Goal: Communication & Community: Answer question/provide support

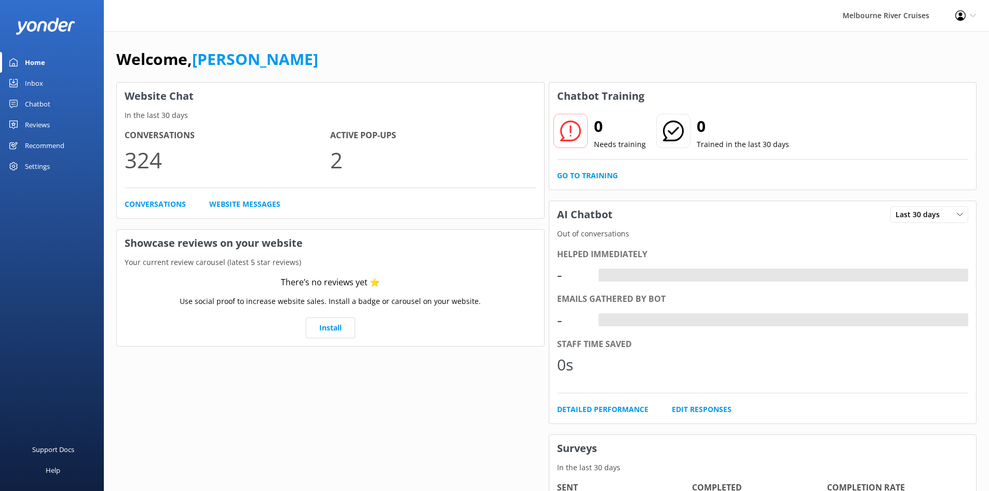
click at [57, 79] on link "Inbox" at bounding box center [52, 83] width 104 height 21
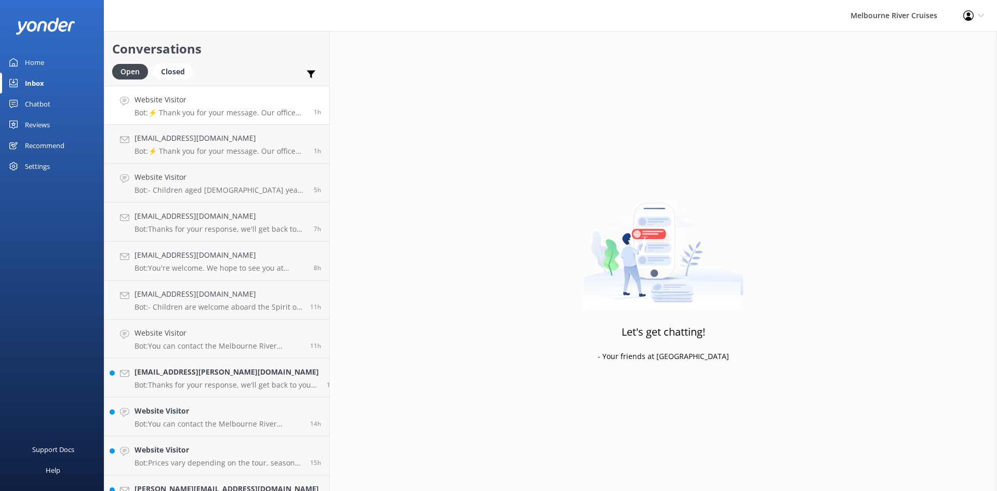
click at [183, 112] on p "Bot: ⚡ Thank you for your message. Our office hours are Mon - Fri 9.30am - 5pm.…" at bounding box center [219, 112] width 171 height 9
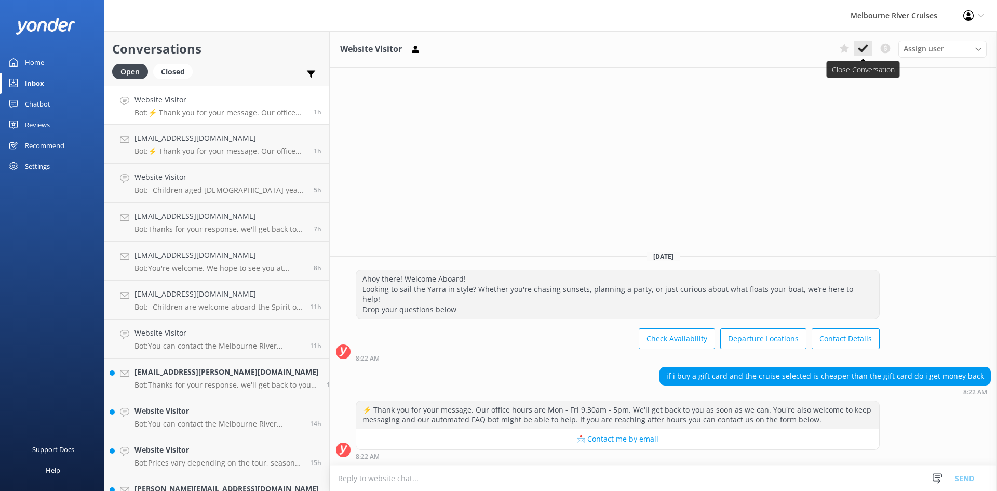
click at [860, 46] on icon at bounding box center [863, 48] width 10 height 10
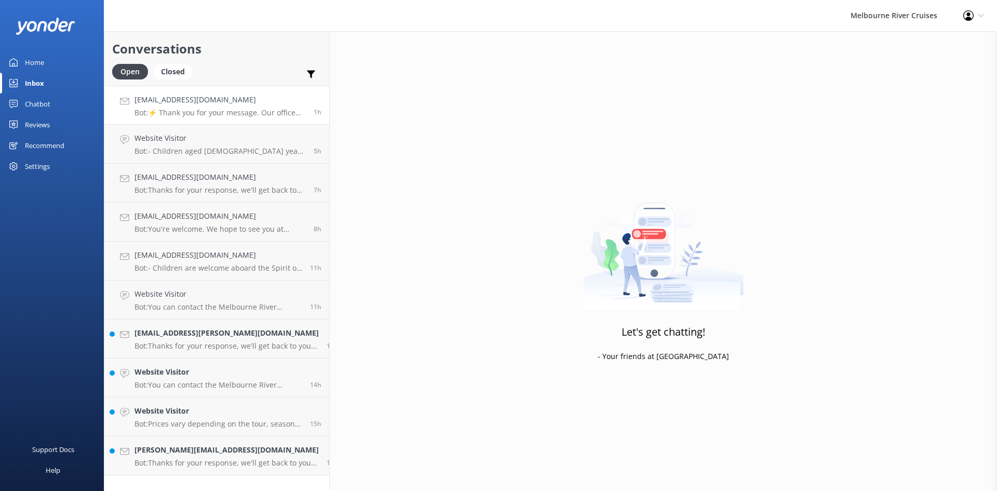
click at [179, 101] on h4 "[EMAIL_ADDRESS][DOMAIN_NAME]" at bounding box center [219, 99] width 171 height 11
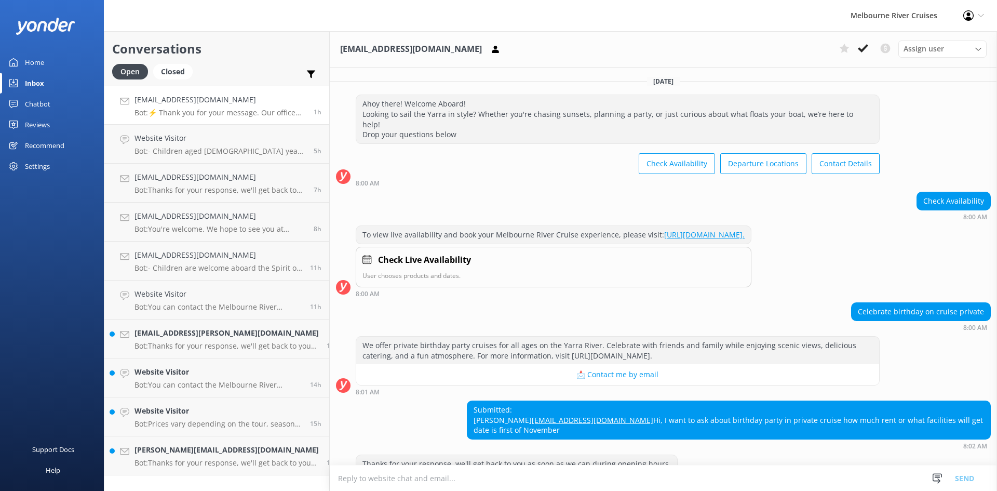
scroll to position [131, 0]
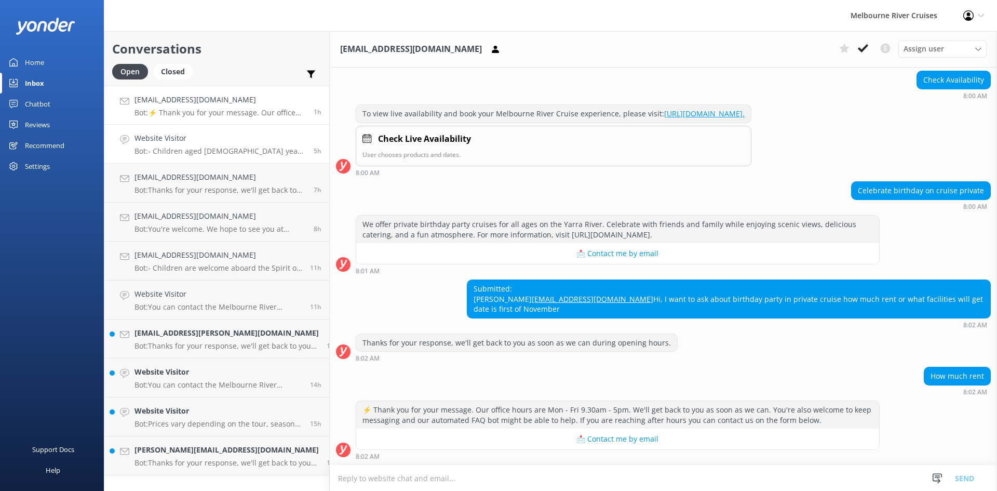
click at [201, 147] on p "Bot: - Children aged [DEMOGRAPHIC_DATA] years qualify for child fares, and kids…" at bounding box center [219, 150] width 171 height 9
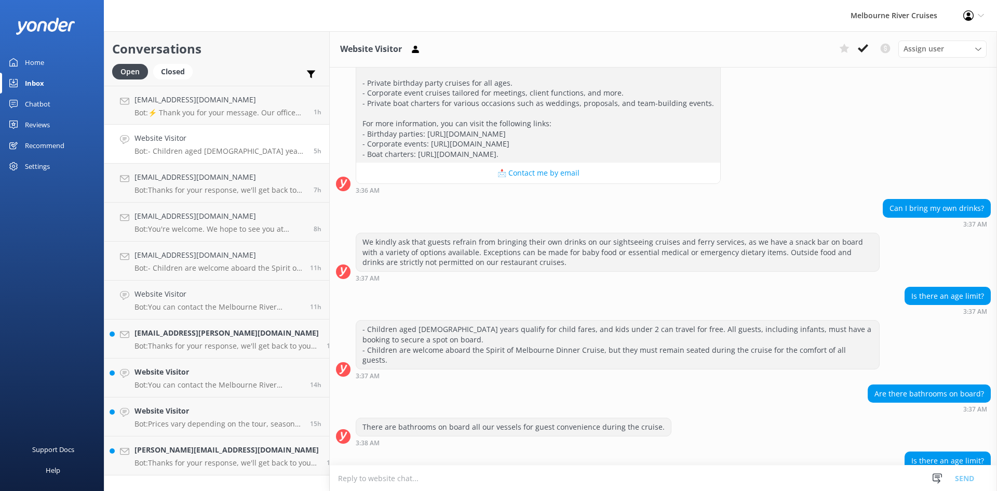
scroll to position [503, 0]
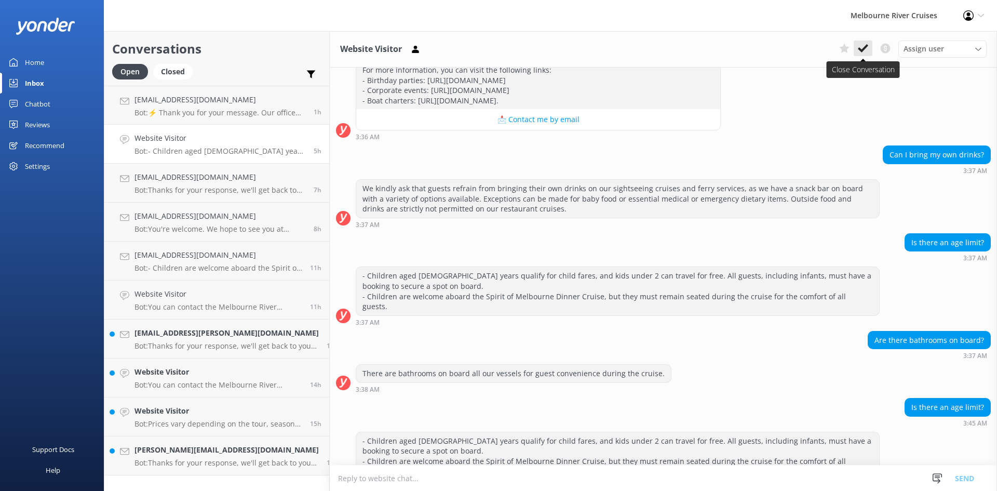
click at [864, 50] on icon at bounding box center [863, 48] width 10 height 10
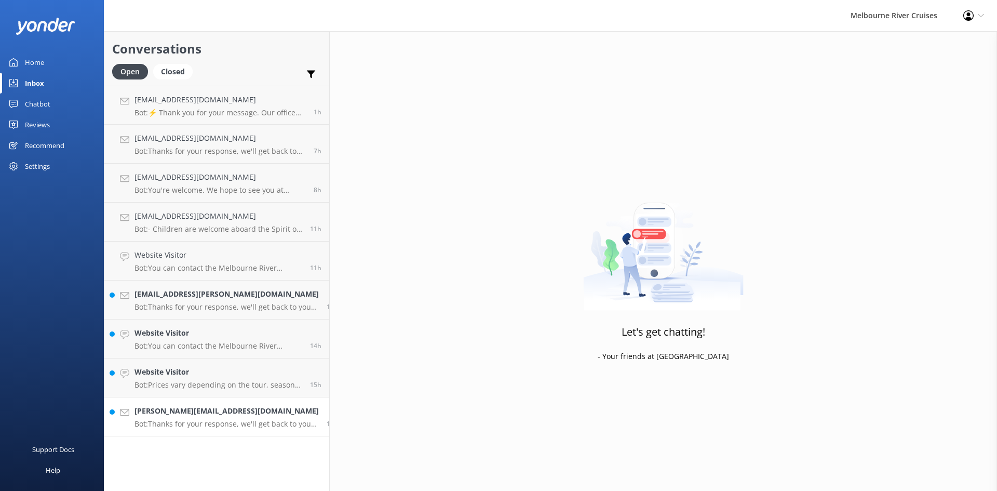
click at [194, 428] on p "Bot: Thanks for your response, we'll get back to you as soon as we can during o…" at bounding box center [226, 423] width 184 height 9
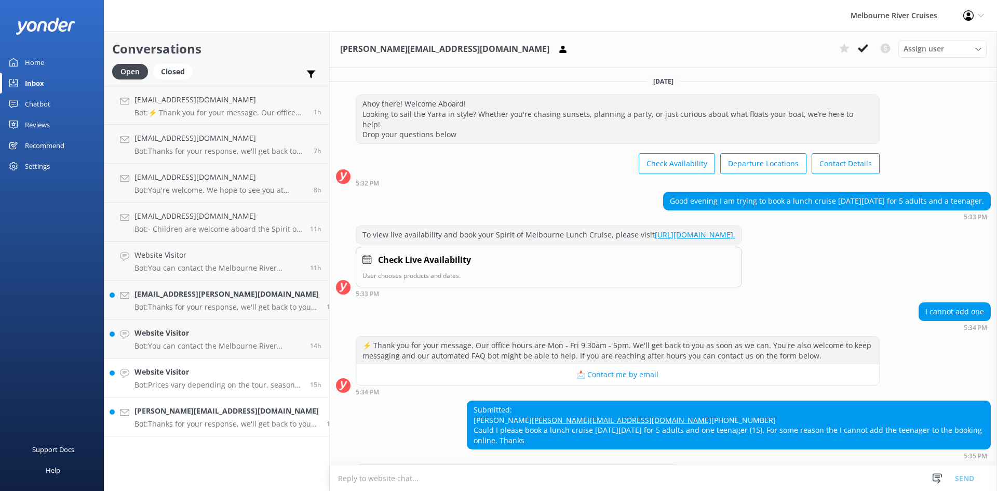
scroll to position [53, 0]
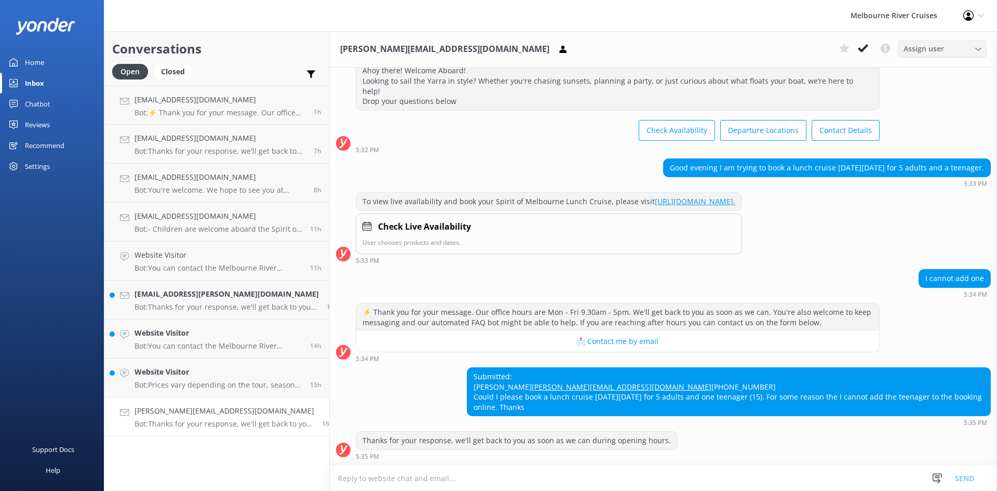
click at [967, 50] on div "Assign user" at bounding box center [942, 48] width 83 height 11
click at [919, 136] on div "[PERSON_NAME] Okmasich" at bounding box center [944, 133] width 80 height 10
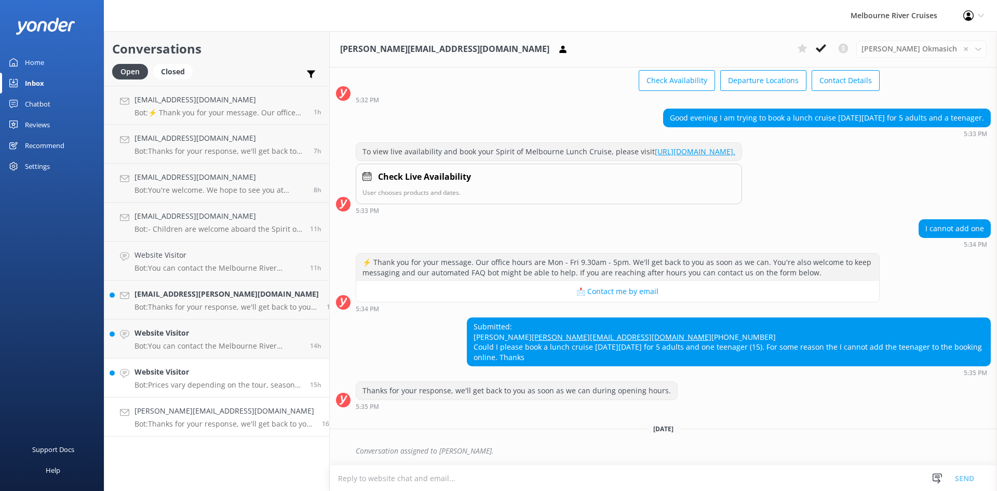
scroll to position [103, 0]
click at [189, 375] on h4 "Website Visitor" at bounding box center [218, 371] width 168 height 11
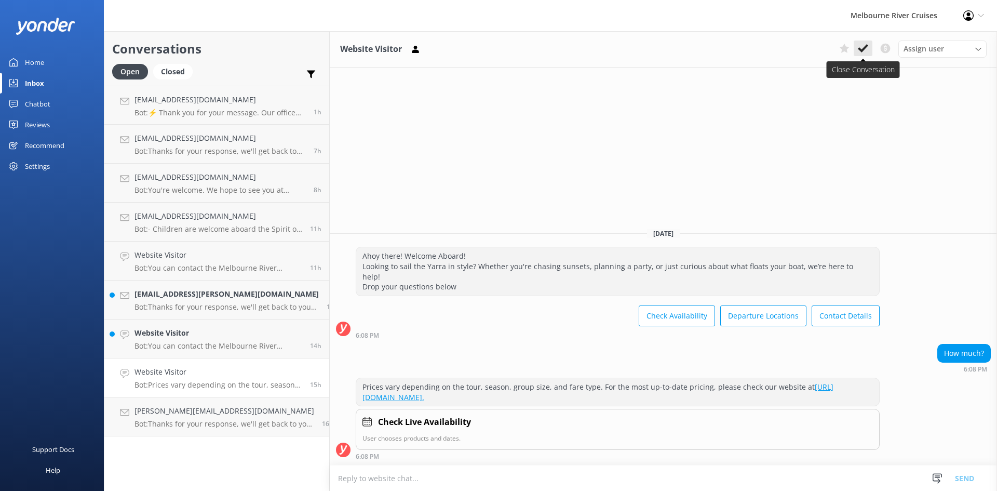
click at [861, 51] on use at bounding box center [863, 48] width 10 height 8
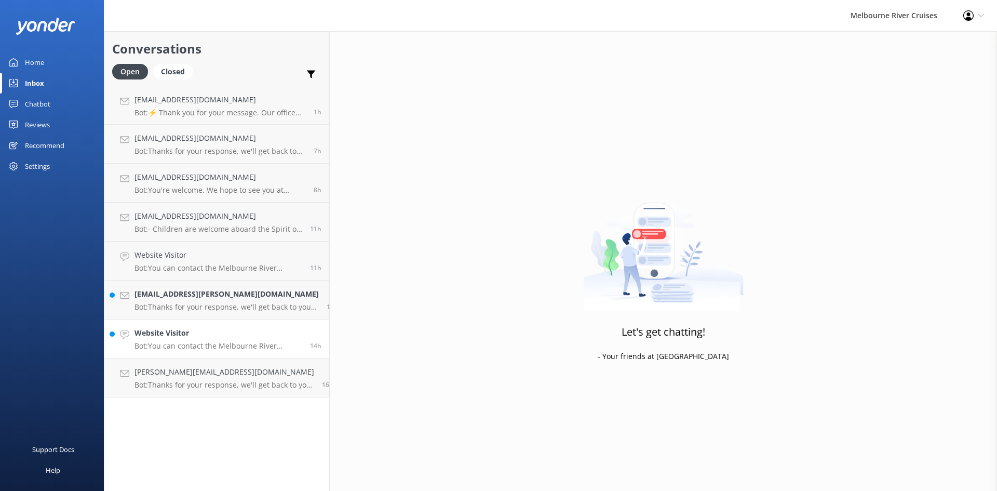
click at [188, 335] on h4 "Website Visitor" at bounding box center [218, 332] width 168 height 11
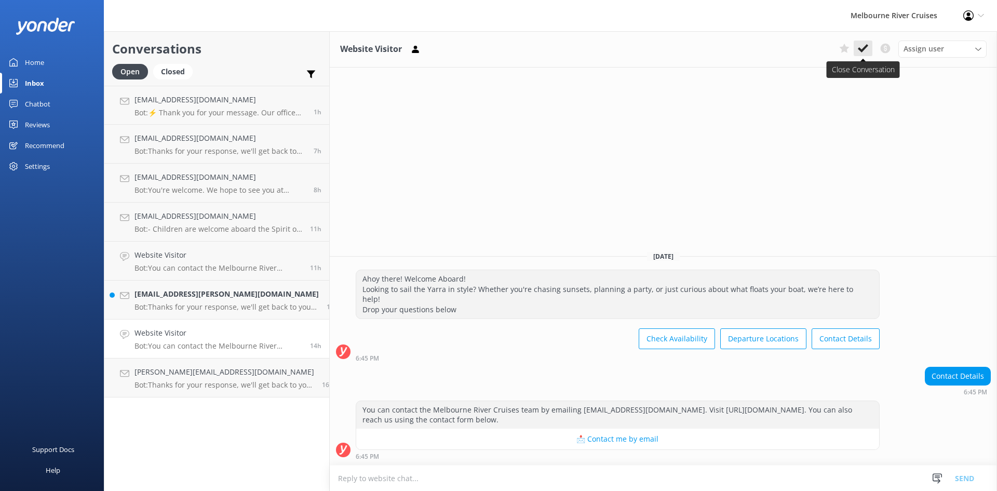
click at [860, 50] on use at bounding box center [863, 48] width 10 height 8
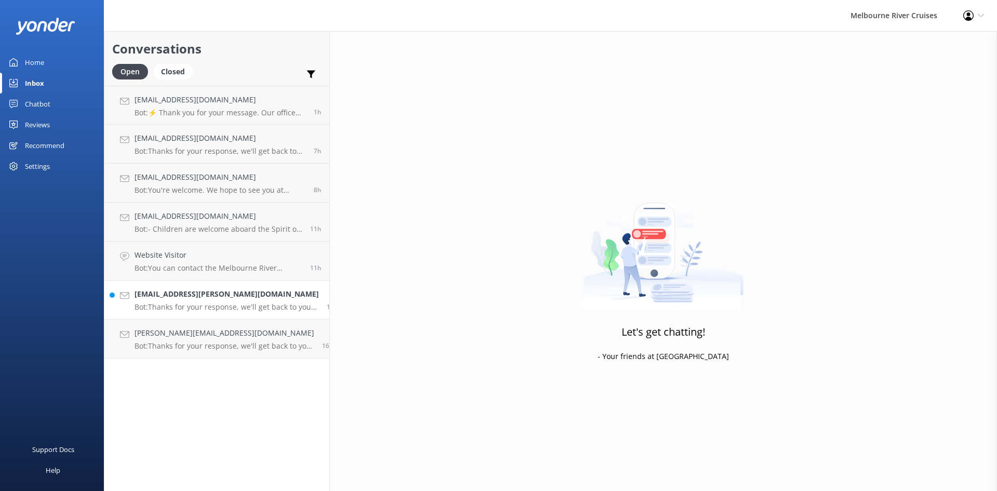
click at [189, 286] on link "[EMAIL_ADDRESS][PERSON_NAME][DOMAIN_NAME] Bot: Thanks for your response, we'll …" at bounding box center [216, 299] width 225 height 39
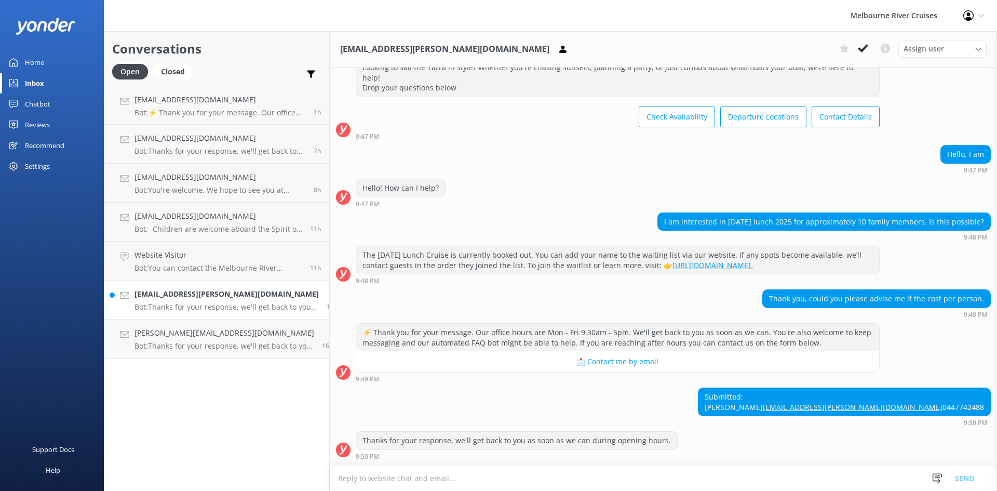
scroll to position [67, 0]
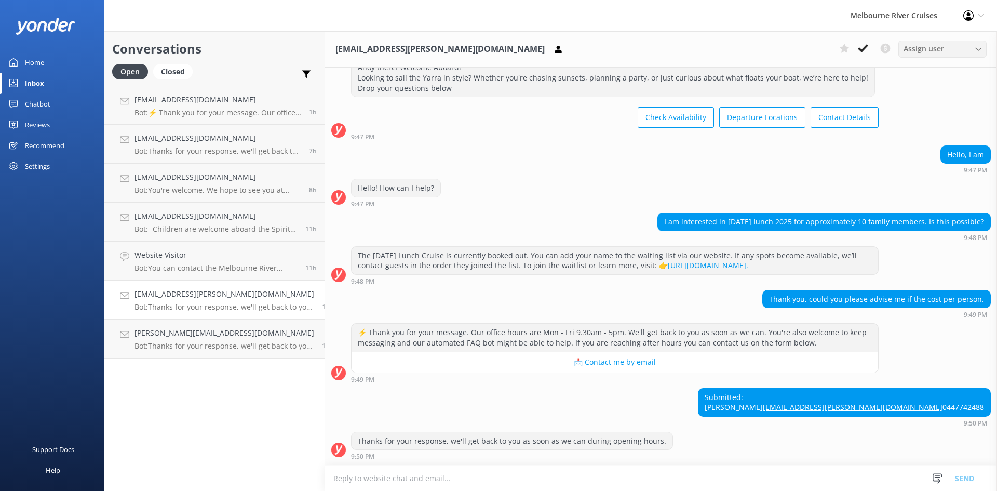
click at [981, 46] on div "Assign user" at bounding box center [942, 48] width 83 height 11
click at [232, 258] on h4 "Website Visitor" at bounding box center [215, 254] width 163 height 11
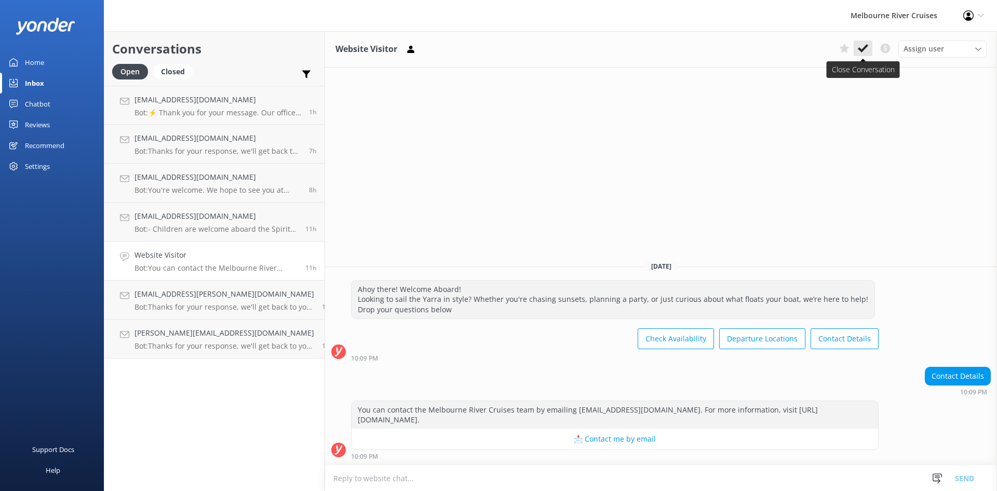
click at [863, 52] on icon at bounding box center [863, 48] width 10 height 10
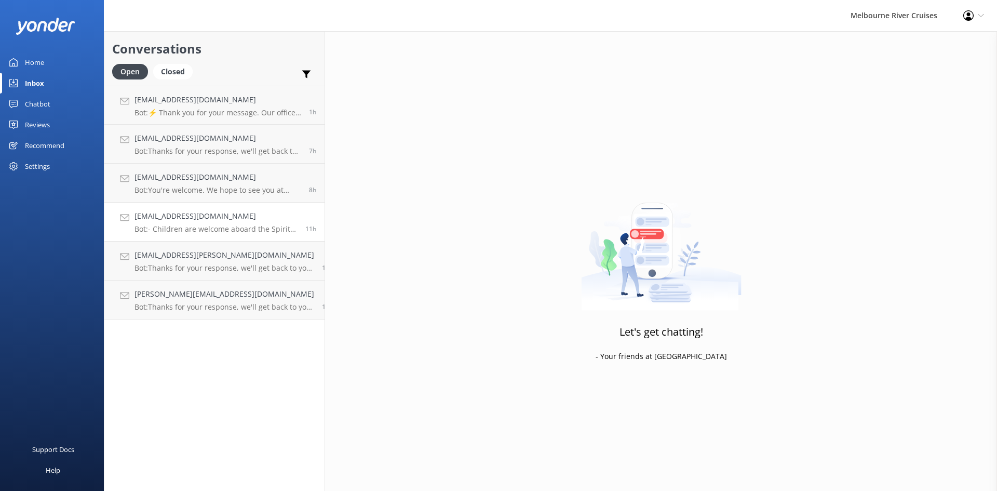
click at [188, 219] on h4 "[EMAIL_ADDRESS][DOMAIN_NAME]" at bounding box center [215, 215] width 163 height 11
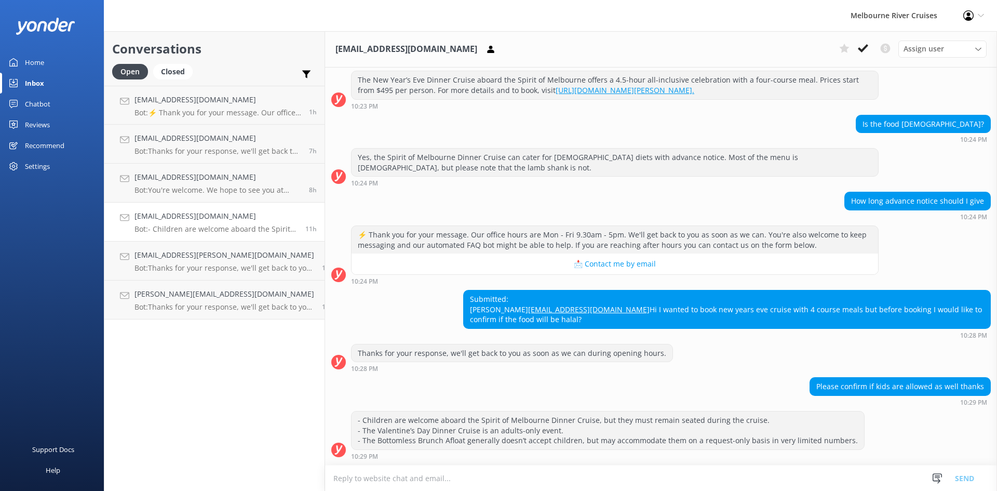
scroll to position [154, 0]
click at [966, 45] on div "Assign user" at bounding box center [942, 48] width 83 height 11
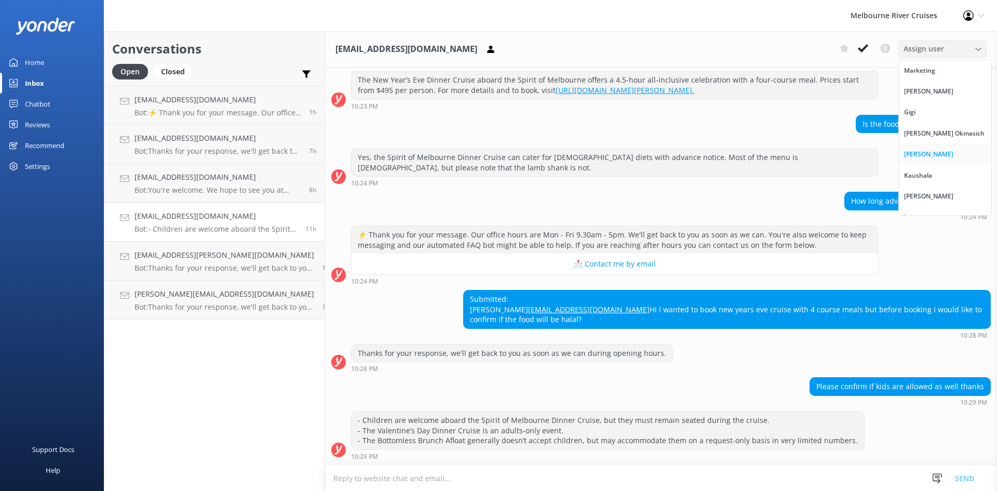
click at [928, 151] on div "[PERSON_NAME]" at bounding box center [928, 154] width 49 height 10
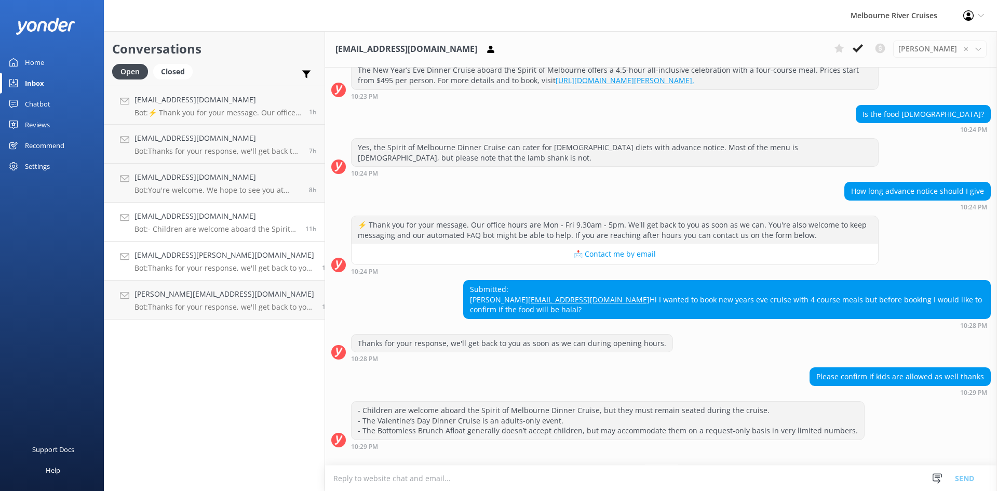
click at [192, 262] on div "[EMAIL_ADDRESS][PERSON_NAME][DOMAIN_NAME] Bot: Thanks for your response, we'll …" at bounding box center [224, 260] width 180 height 23
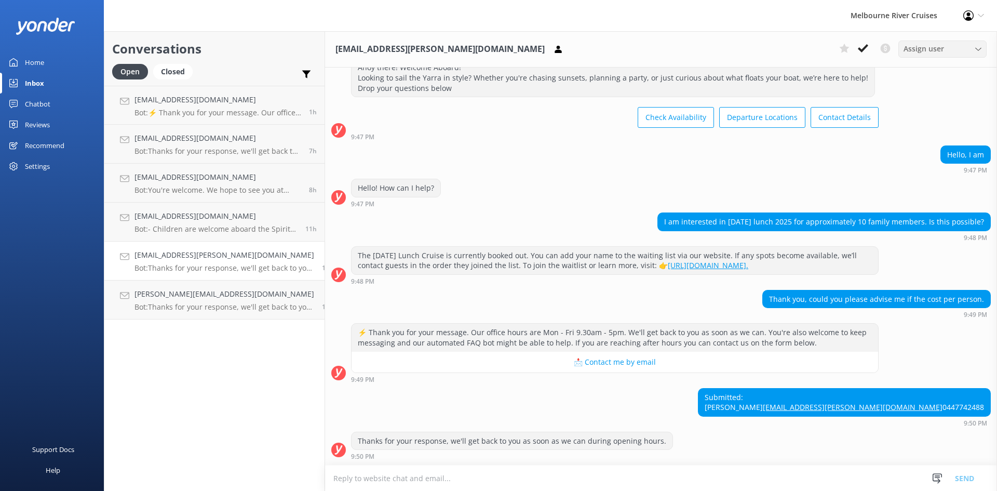
click at [951, 51] on div "Assign user" at bounding box center [942, 48] width 83 height 11
click at [923, 192] on div "[PERSON_NAME]" at bounding box center [928, 196] width 49 height 10
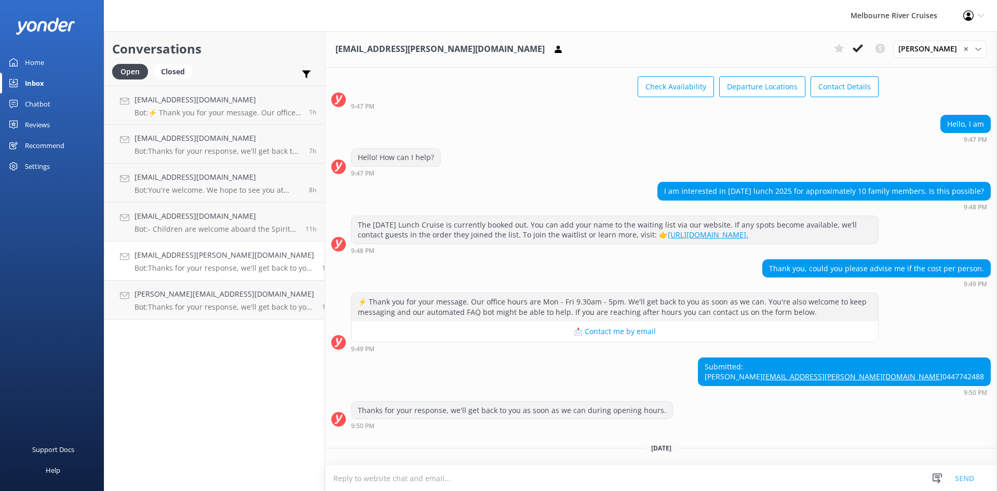
scroll to position [117, 0]
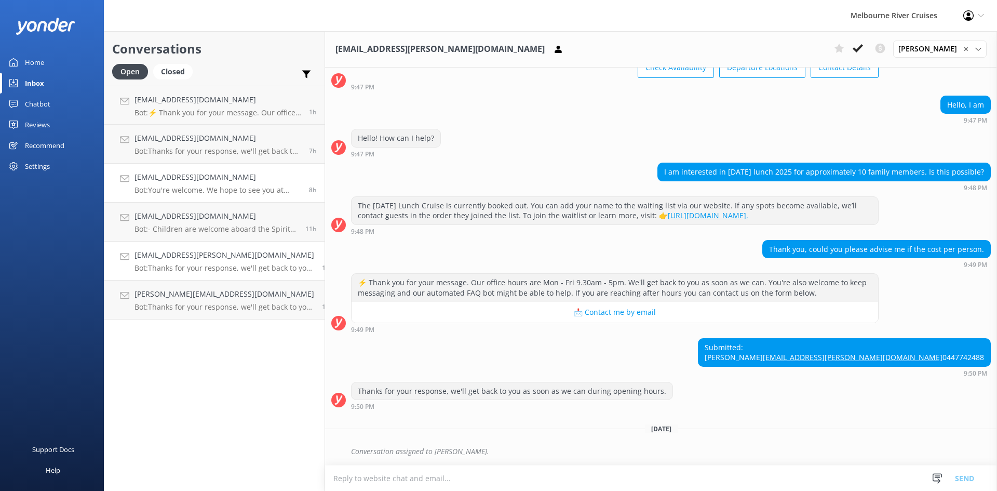
click at [188, 179] on h4 "[EMAIL_ADDRESS][DOMAIN_NAME]" at bounding box center [217, 176] width 167 height 11
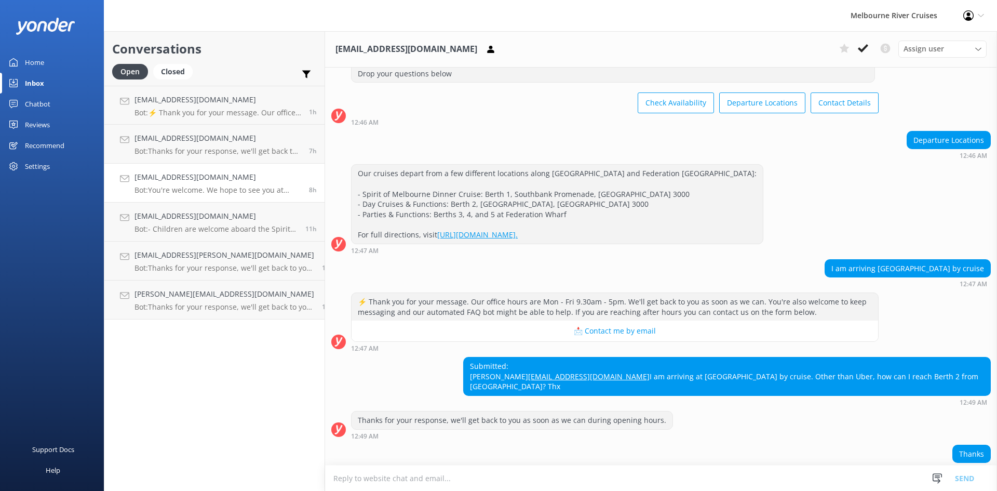
scroll to position [107, 0]
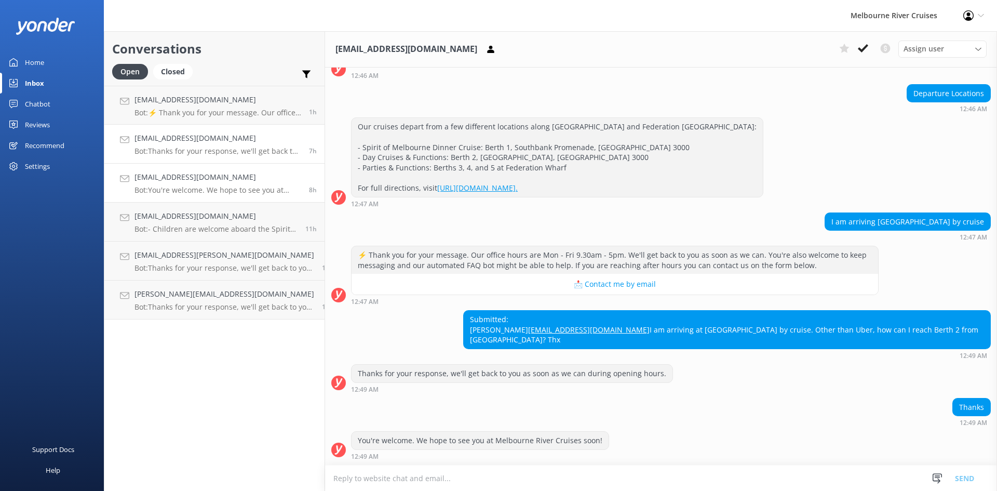
click at [172, 147] on p "Bot: Thanks for your response, we'll get back to you as soon as we can during o…" at bounding box center [217, 150] width 167 height 9
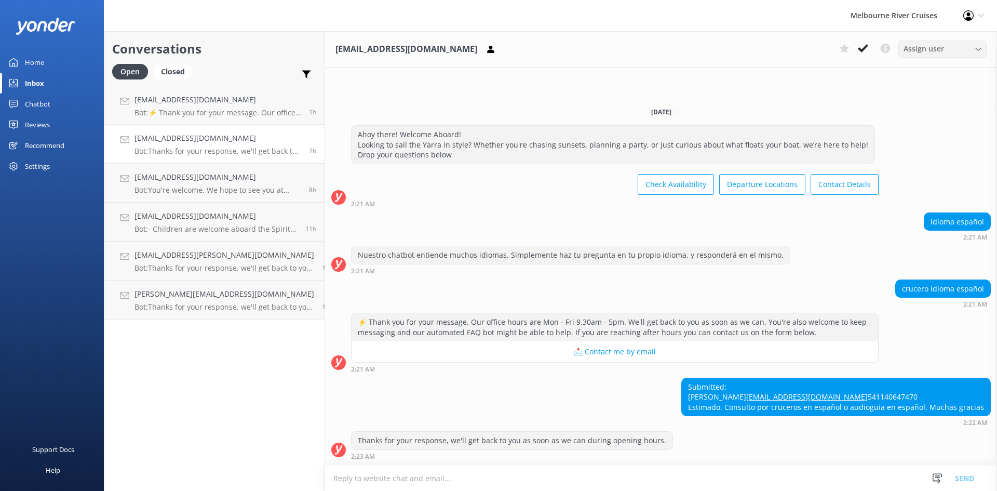
click at [947, 50] on div "Assign user" at bounding box center [942, 48] width 83 height 11
click at [921, 193] on div "[PERSON_NAME]" at bounding box center [928, 196] width 49 height 10
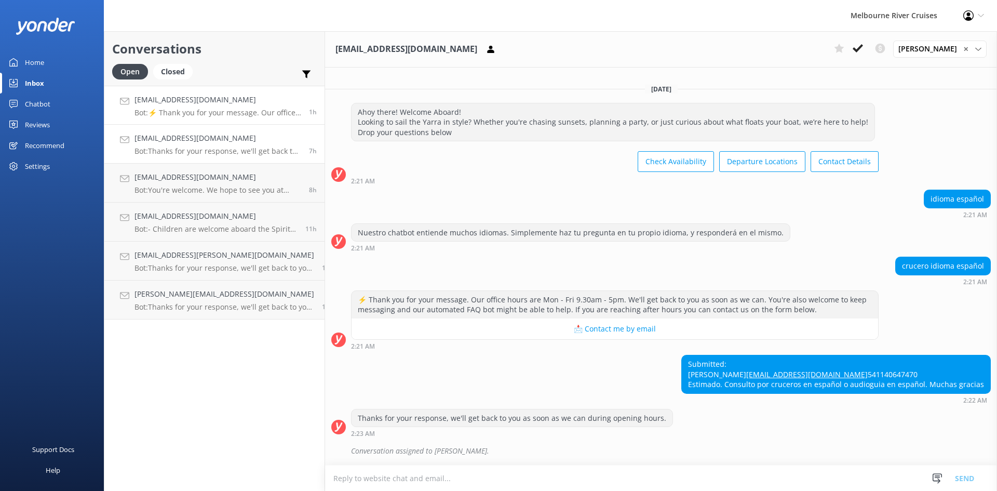
click at [202, 107] on div "[EMAIL_ADDRESS][DOMAIN_NAME] Bot: ⚡ Thank you for your message. Our office hour…" at bounding box center [217, 105] width 167 height 22
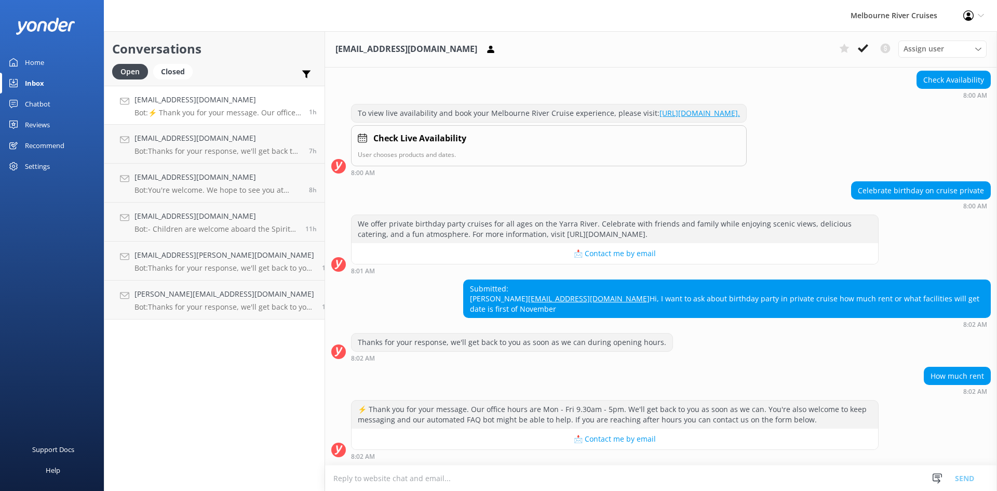
scroll to position [131, 0]
click at [942, 45] on span "Assign user" at bounding box center [923, 48] width 40 height 11
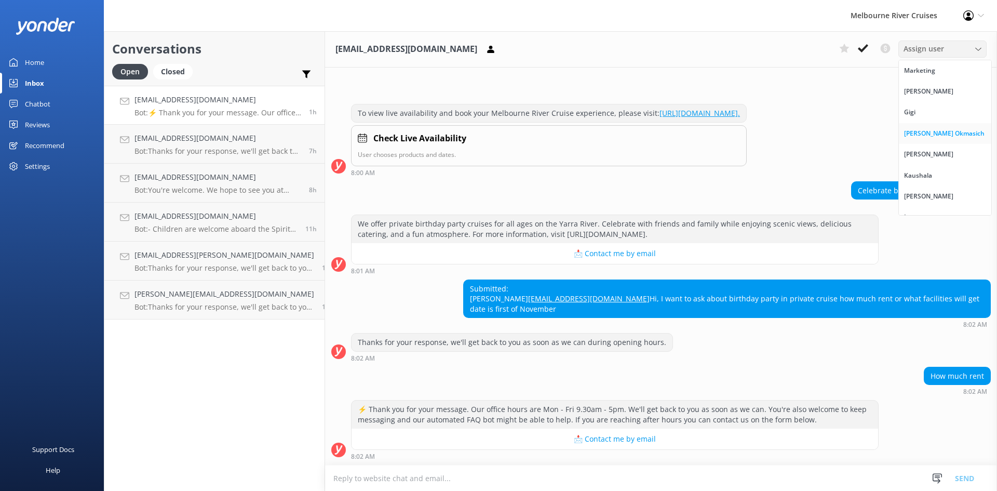
click at [914, 127] on link "[PERSON_NAME] Okmasich" at bounding box center [945, 133] width 92 height 21
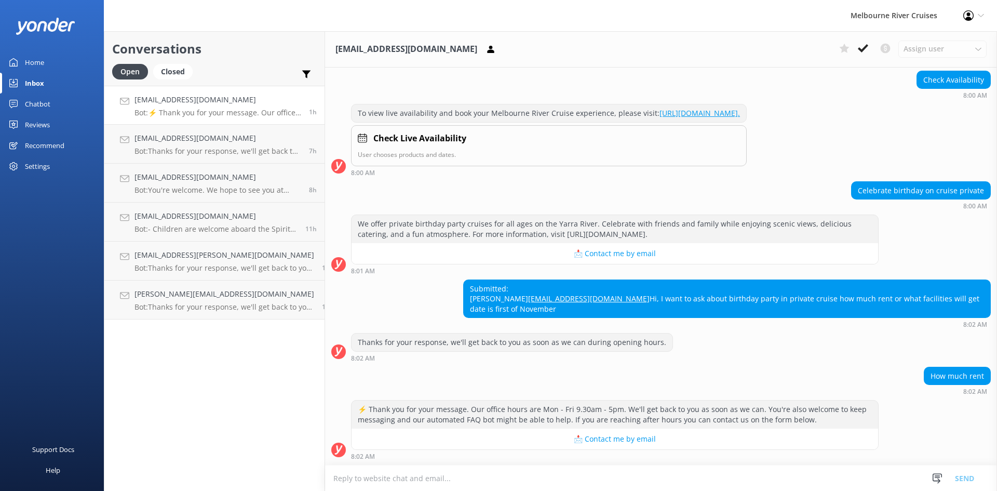
scroll to position [154, 0]
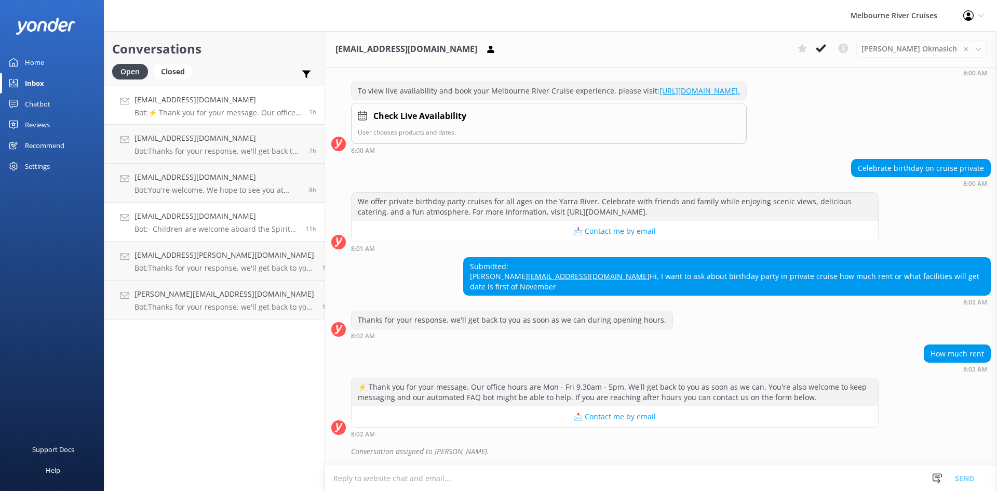
click at [192, 226] on p "Bot: - Children are welcome aboard the Spirit of Melbourne Dinner Cruise, but t…" at bounding box center [215, 228] width 163 height 9
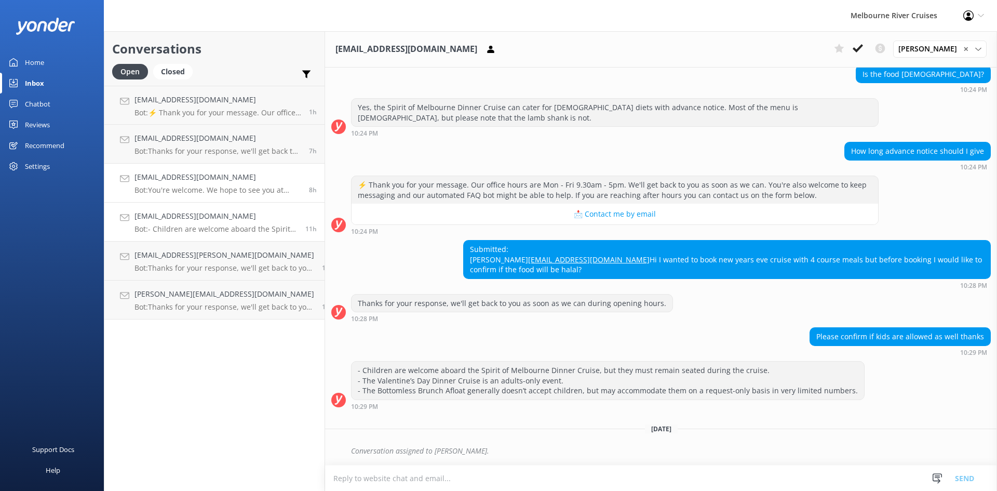
click at [202, 174] on h4 "[EMAIL_ADDRESS][DOMAIN_NAME]" at bounding box center [217, 176] width 167 height 11
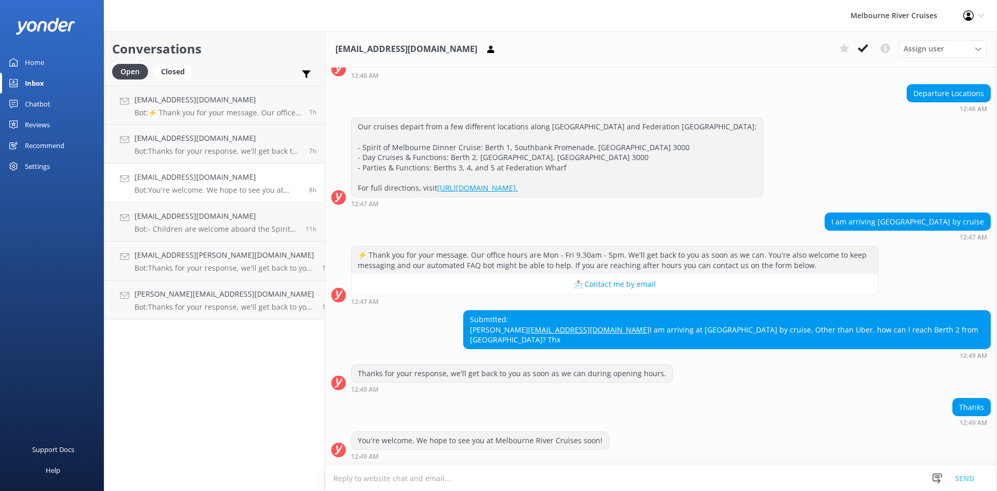
scroll to position [107, 0]
click at [169, 255] on h4 "[EMAIL_ADDRESS][PERSON_NAME][DOMAIN_NAME]" at bounding box center [224, 254] width 180 height 11
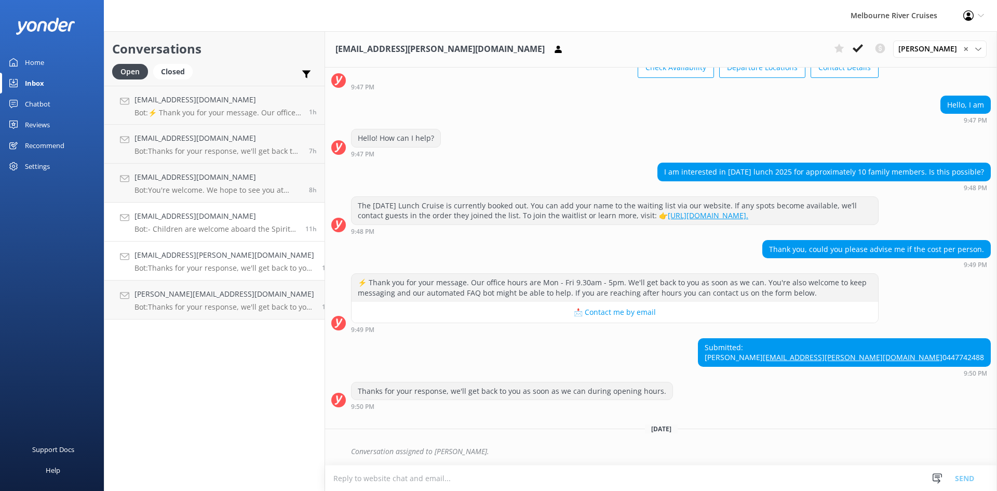
click at [193, 217] on h4 "[EMAIL_ADDRESS][DOMAIN_NAME]" at bounding box center [215, 215] width 163 height 11
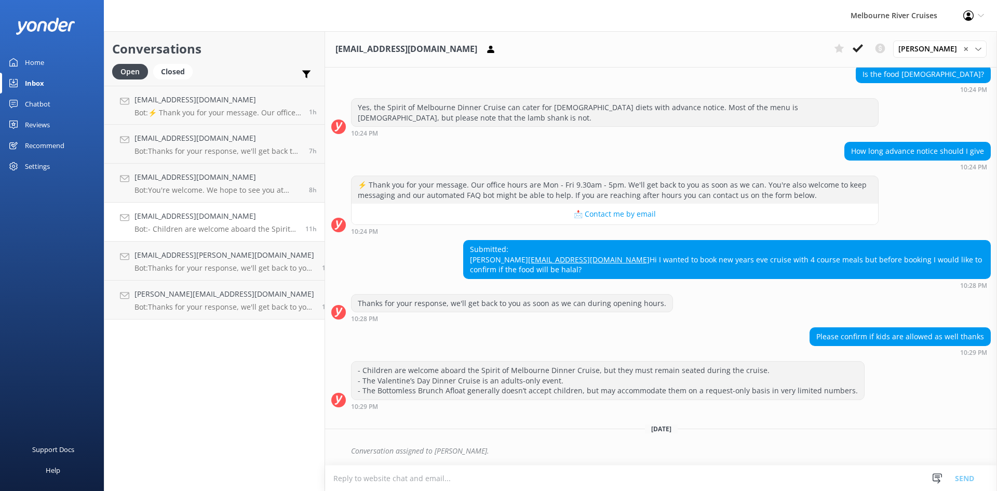
scroll to position [204, 0]
click at [208, 172] on h4 "[EMAIL_ADDRESS][DOMAIN_NAME]" at bounding box center [217, 176] width 167 height 11
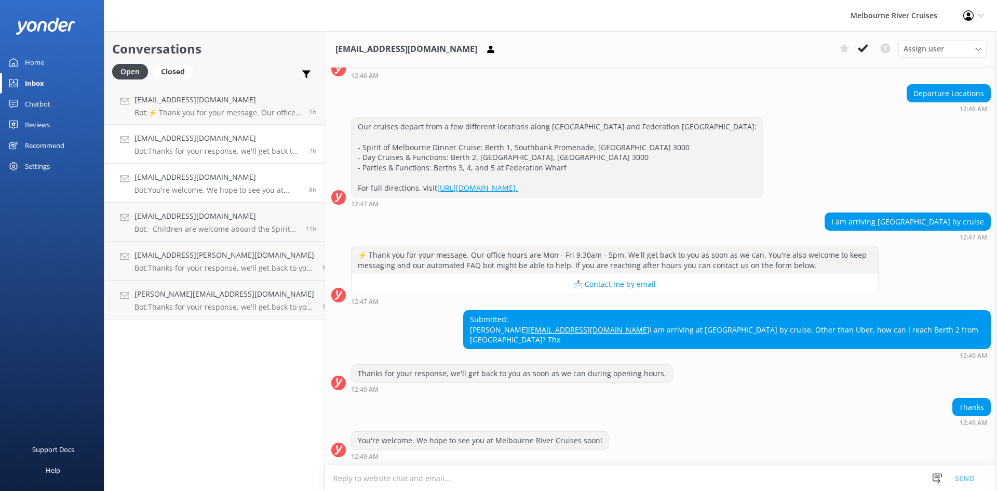
scroll to position [107, 0]
click at [222, 142] on h4 "[EMAIL_ADDRESS][DOMAIN_NAME]" at bounding box center [217, 137] width 167 height 11
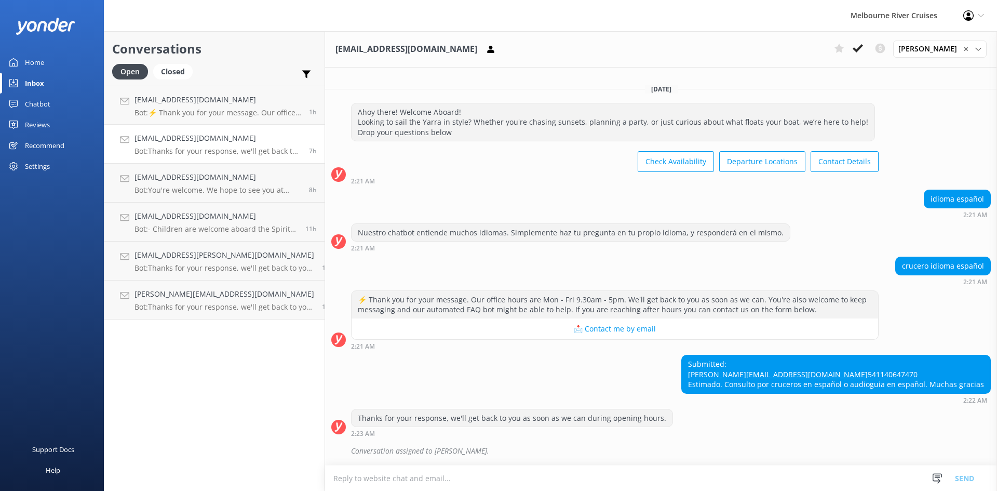
scroll to position [12, 0]
click at [247, 102] on h4 "[EMAIL_ADDRESS][DOMAIN_NAME]" at bounding box center [217, 99] width 167 height 11
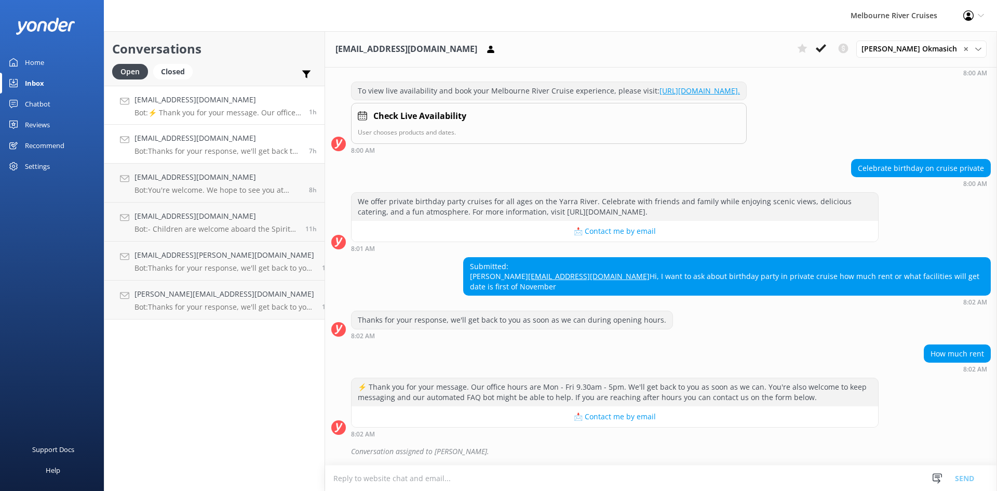
click at [236, 156] on link "[EMAIL_ADDRESS][DOMAIN_NAME] Bot: Thanks for your response, we'll get back to y…" at bounding box center [214, 144] width 220 height 39
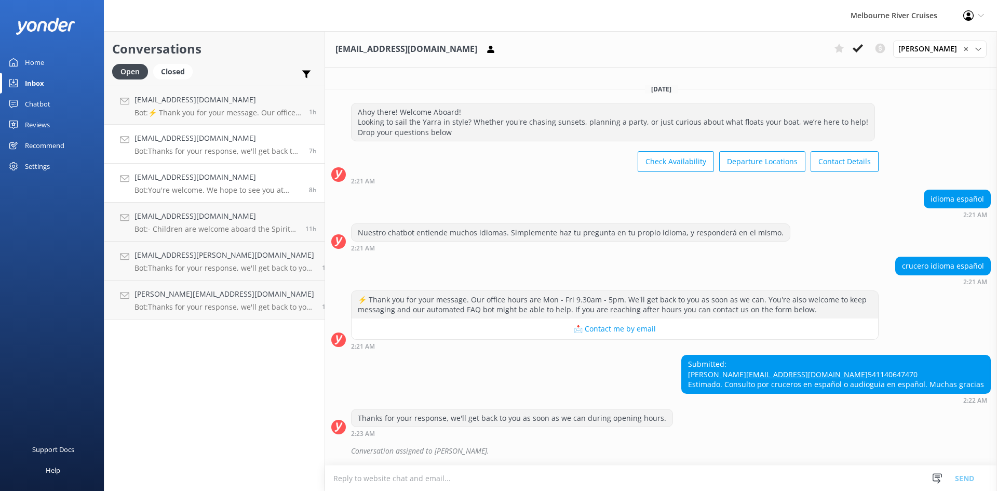
click at [231, 184] on div "[EMAIL_ADDRESS][DOMAIN_NAME] Bot: You're welcome. We hope to see you at Melbour…" at bounding box center [217, 182] width 167 height 23
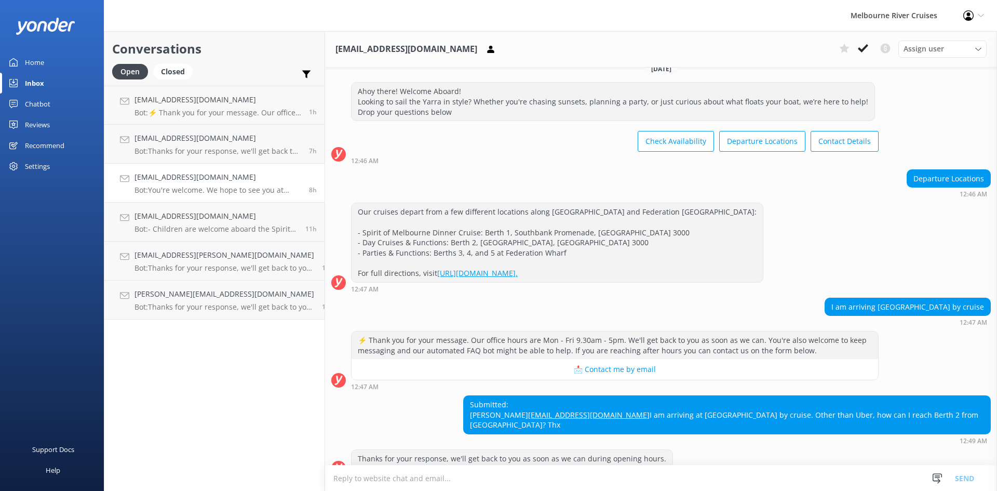
scroll to position [107, 0]
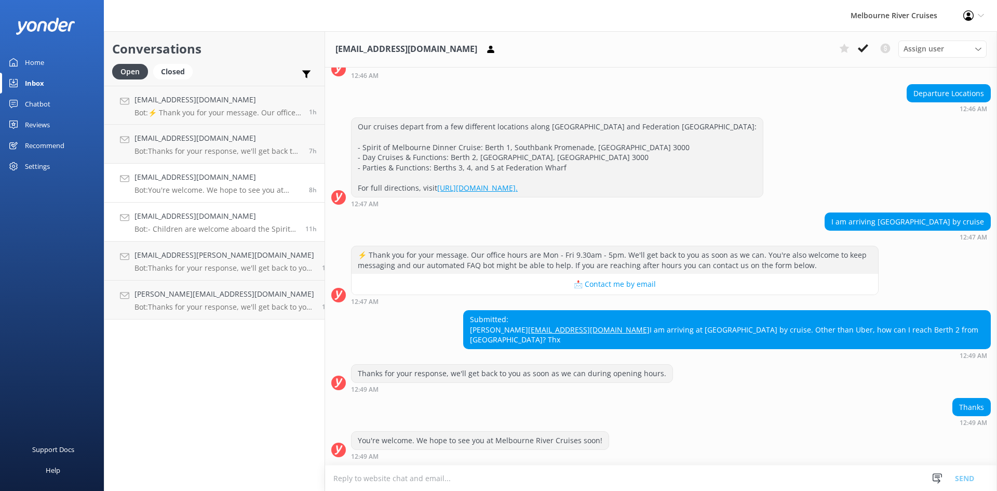
click at [216, 218] on h4 "[EMAIL_ADDRESS][DOMAIN_NAME]" at bounding box center [215, 215] width 163 height 11
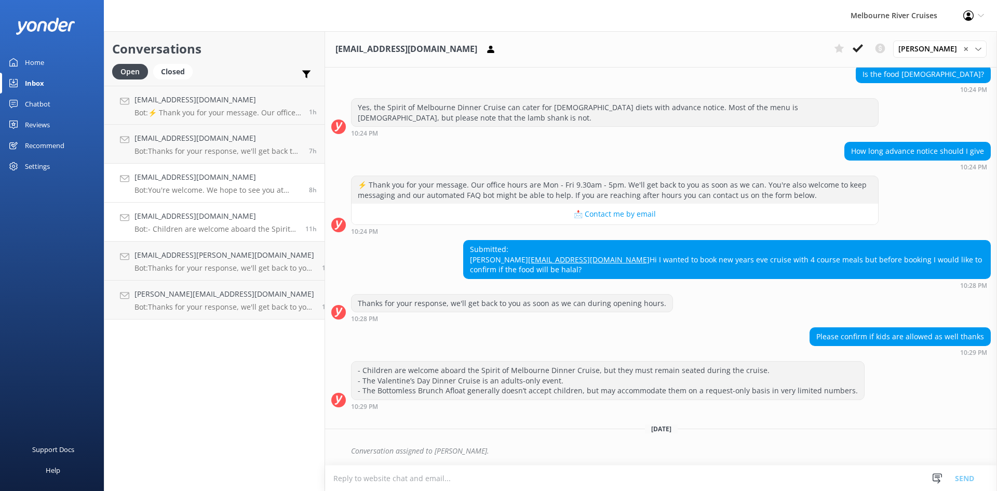
click at [213, 183] on div "[EMAIL_ADDRESS][DOMAIN_NAME] Bot: You're welcome. We hope to see you at Melbour…" at bounding box center [217, 182] width 167 height 23
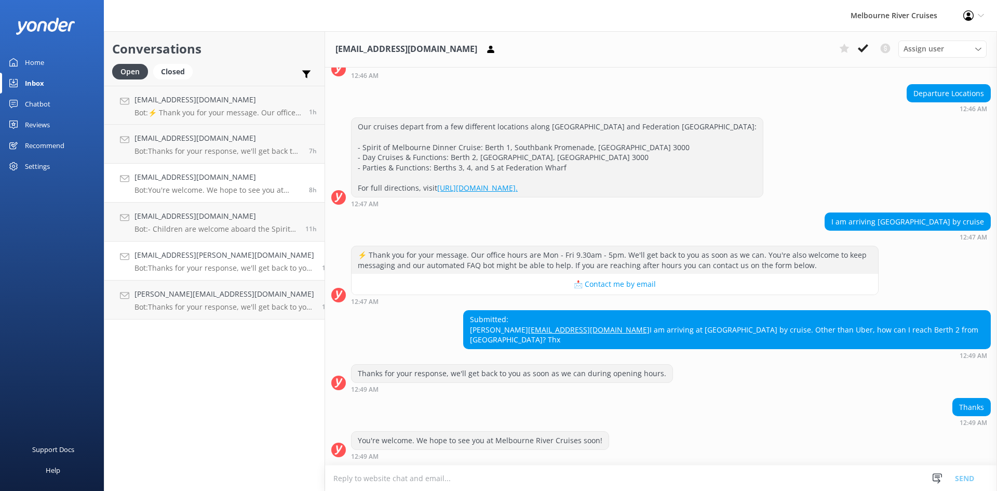
scroll to position [107, 0]
click at [205, 295] on h4 "[PERSON_NAME][EMAIL_ADDRESS][DOMAIN_NAME]" at bounding box center [224, 293] width 180 height 11
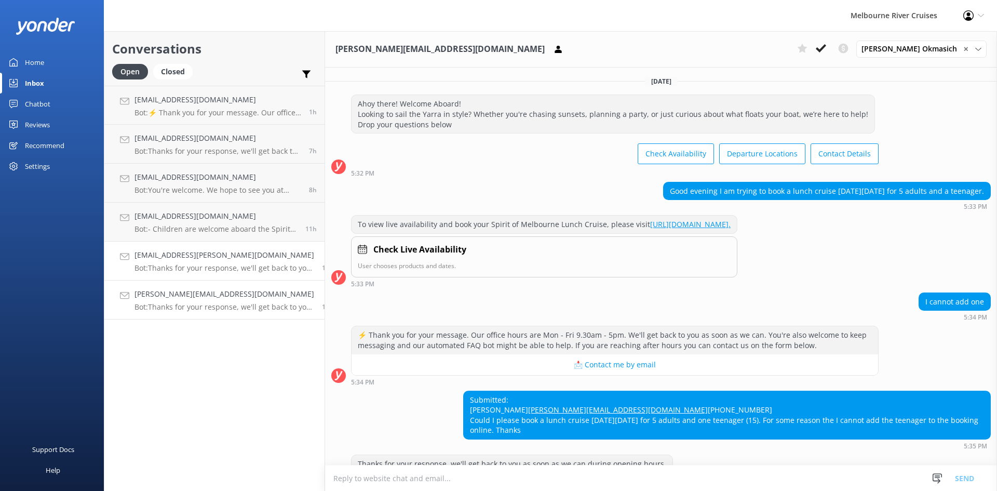
scroll to position [103, 0]
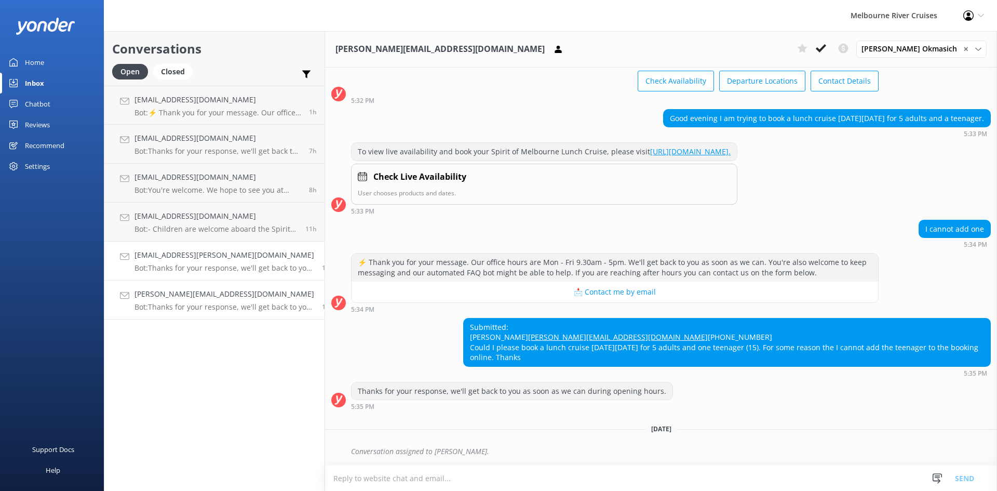
click at [192, 268] on p "Bot: Thanks for your response, we'll get back to you as soon as we can during o…" at bounding box center [224, 267] width 180 height 9
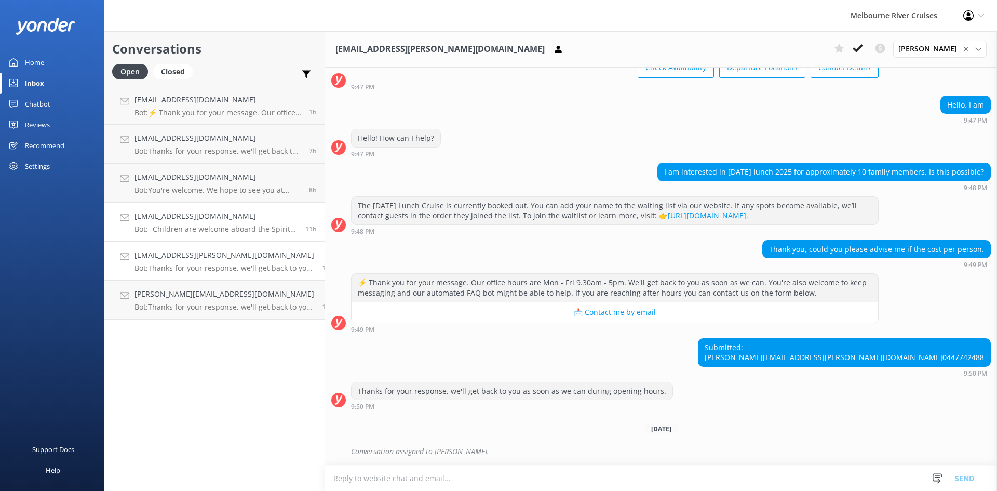
click at [201, 224] on p "Bot: - Children are welcome aboard the Spirit of Melbourne Dinner Cruise, but t…" at bounding box center [215, 228] width 163 height 9
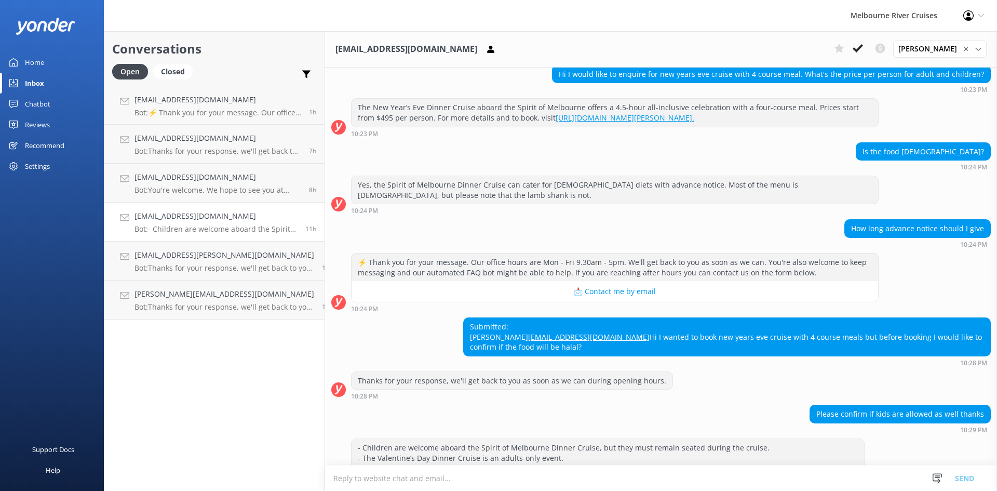
scroll to position [204, 0]
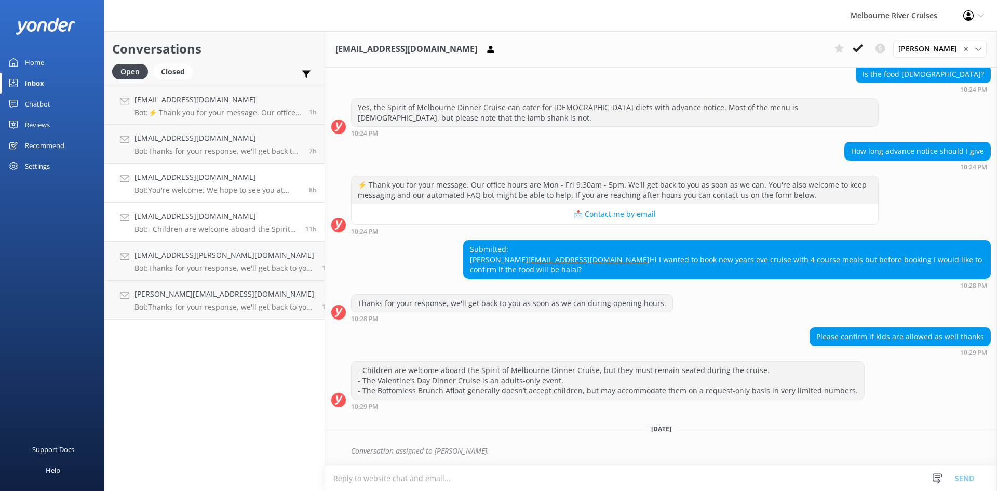
click at [185, 173] on h4 "[EMAIL_ADDRESS][DOMAIN_NAME]" at bounding box center [217, 176] width 167 height 11
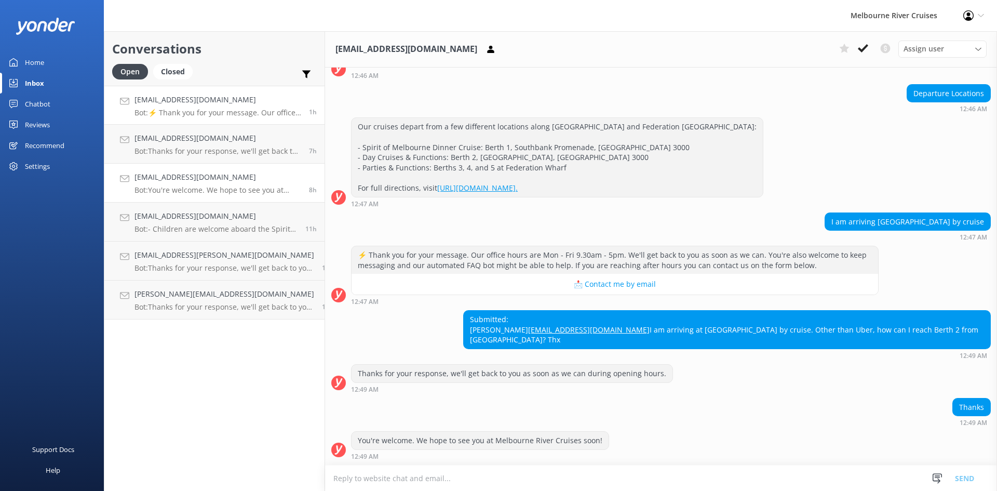
click at [213, 109] on p "Bot: ⚡ Thank you for your message. Our office hours are Mon - Fri 9.30am - 5pm.…" at bounding box center [217, 112] width 167 height 9
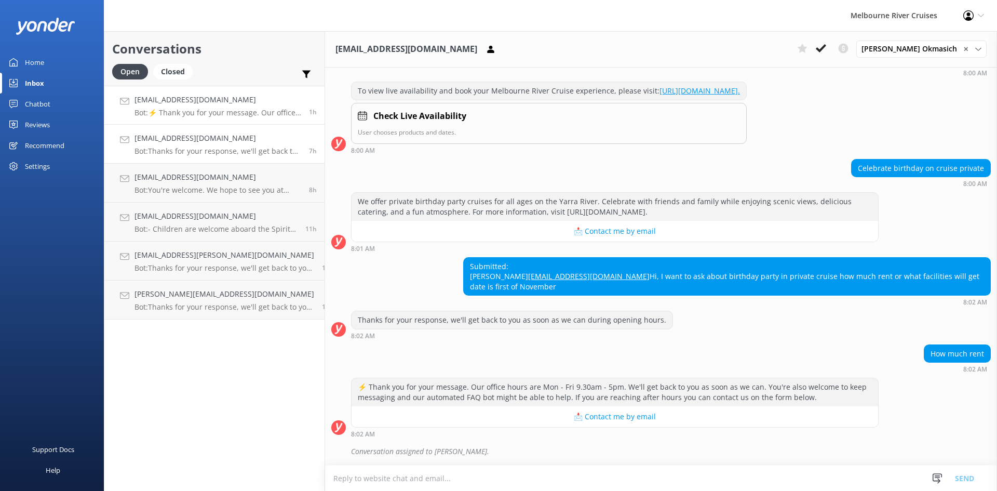
click at [208, 128] on link "[EMAIL_ADDRESS][DOMAIN_NAME] Bot: Thanks for your response, we'll get back to y…" at bounding box center [214, 144] width 220 height 39
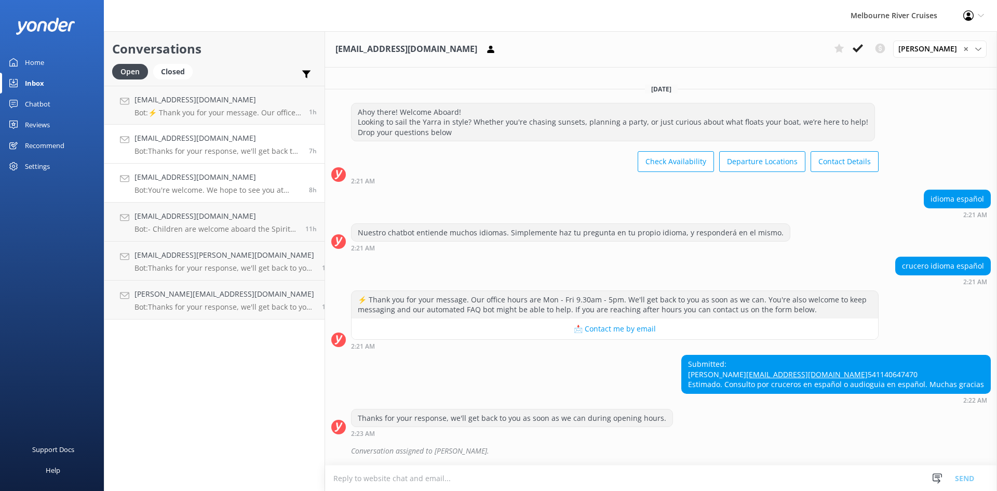
click at [206, 178] on h4 "[EMAIL_ADDRESS][DOMAIN_NAME]" at bounding box center [217, 176] width 167 height 11
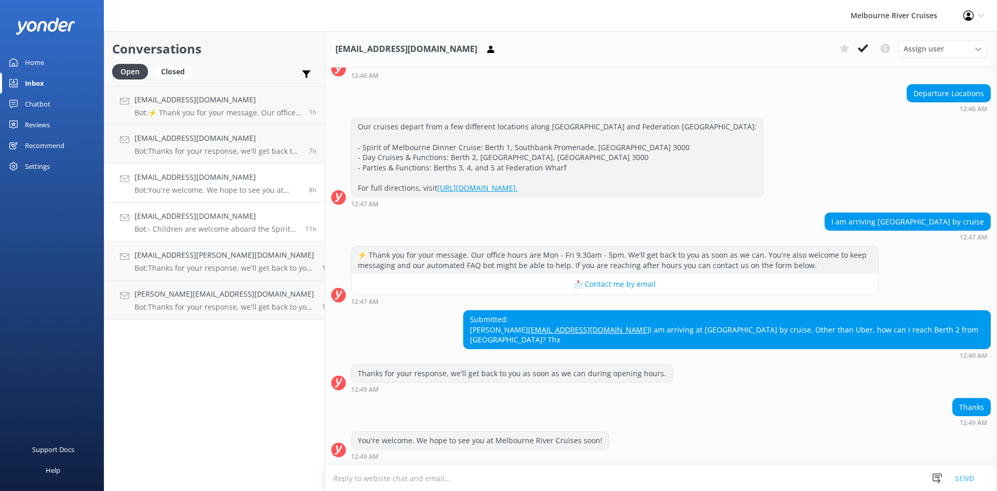
click at [199, 213] on h4 "[EMAIL_ADDRESS][DOMAIN_NAME]" at bounding box center [215, 215] width 163 height 11
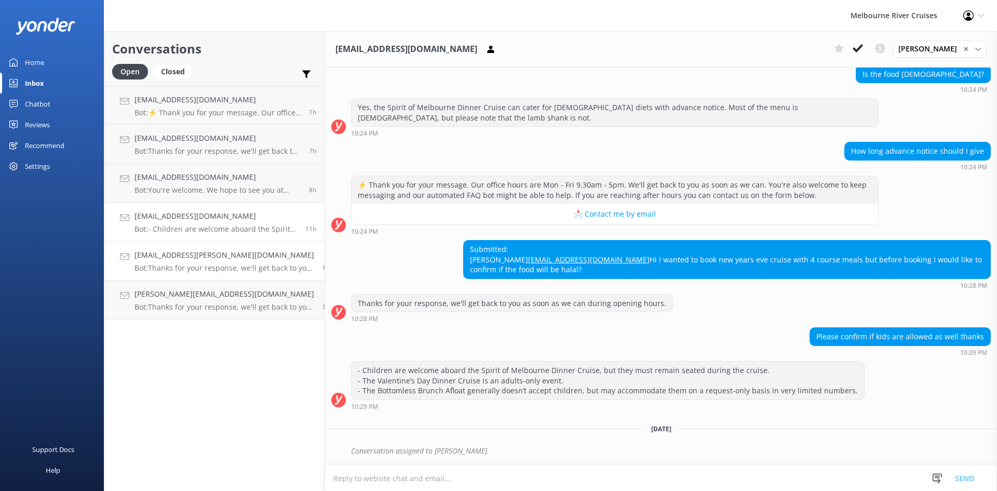
click at [199, 260] on h4 "[EMAIL_ADDRESS][PERSON_NAME][DOMAIN_NAME]" at bounding box center [224, 254] width 180 height 11
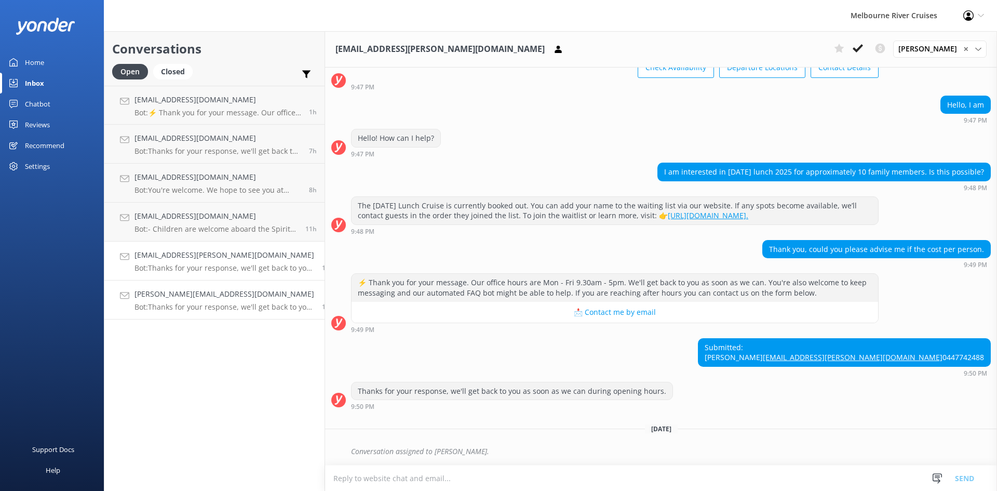
click at [199, 303] on p "Bot: Thanks for your response, we'll get back to you as soon as we can during o…" at bounding box center [224, 306] width 180 height 9
